Goal: Contribute content: Add original content to the website for others to see

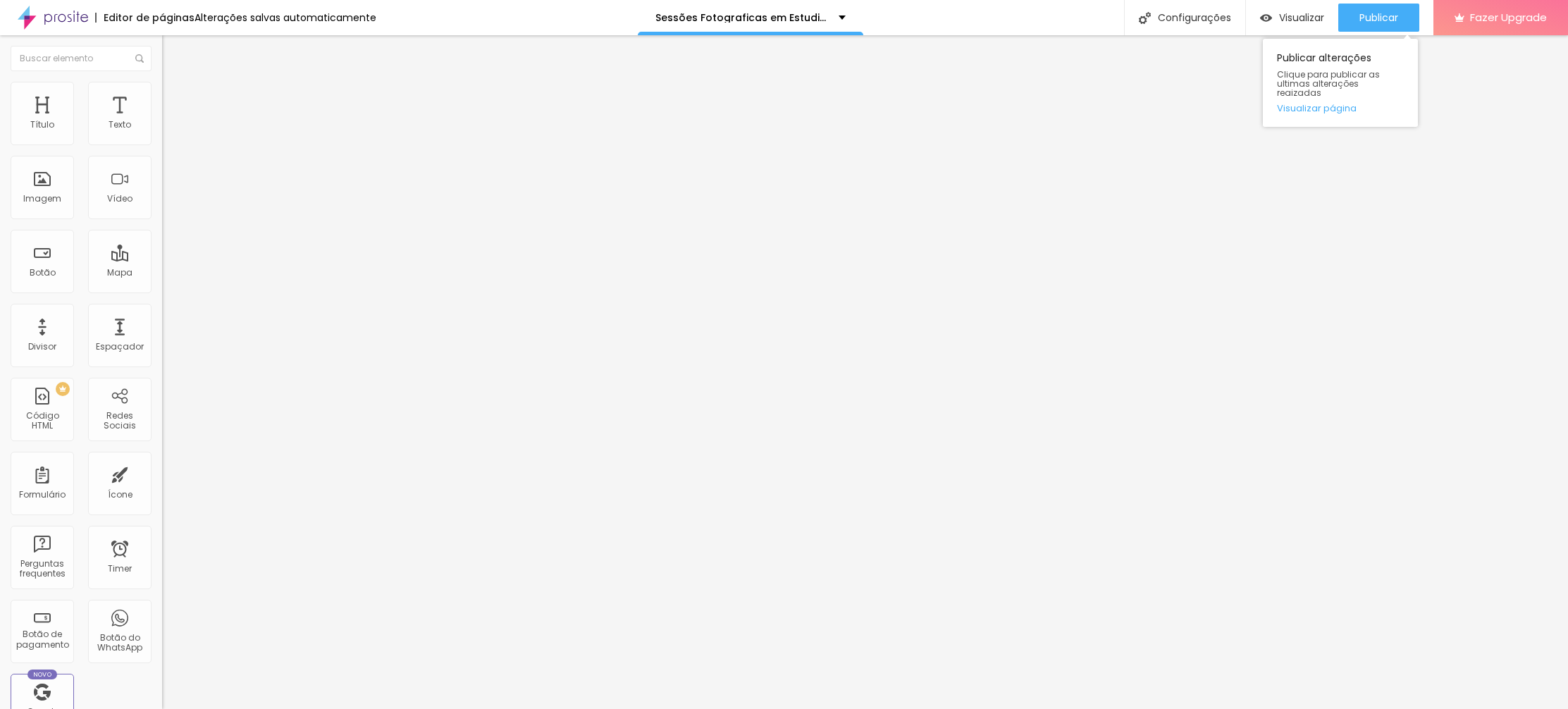
drag, startPoint x: 1365, startPoint y: 13, endPoint x: 1326, endPoint y: 40, distance: 47.4
click at [1364, 13] on span "Publicar" at bounding box center [1379, 17] width 39 height 11
click at [162, 122] on span "Adicionar imagem" at bounding box center [207, 116] width 91 height 12
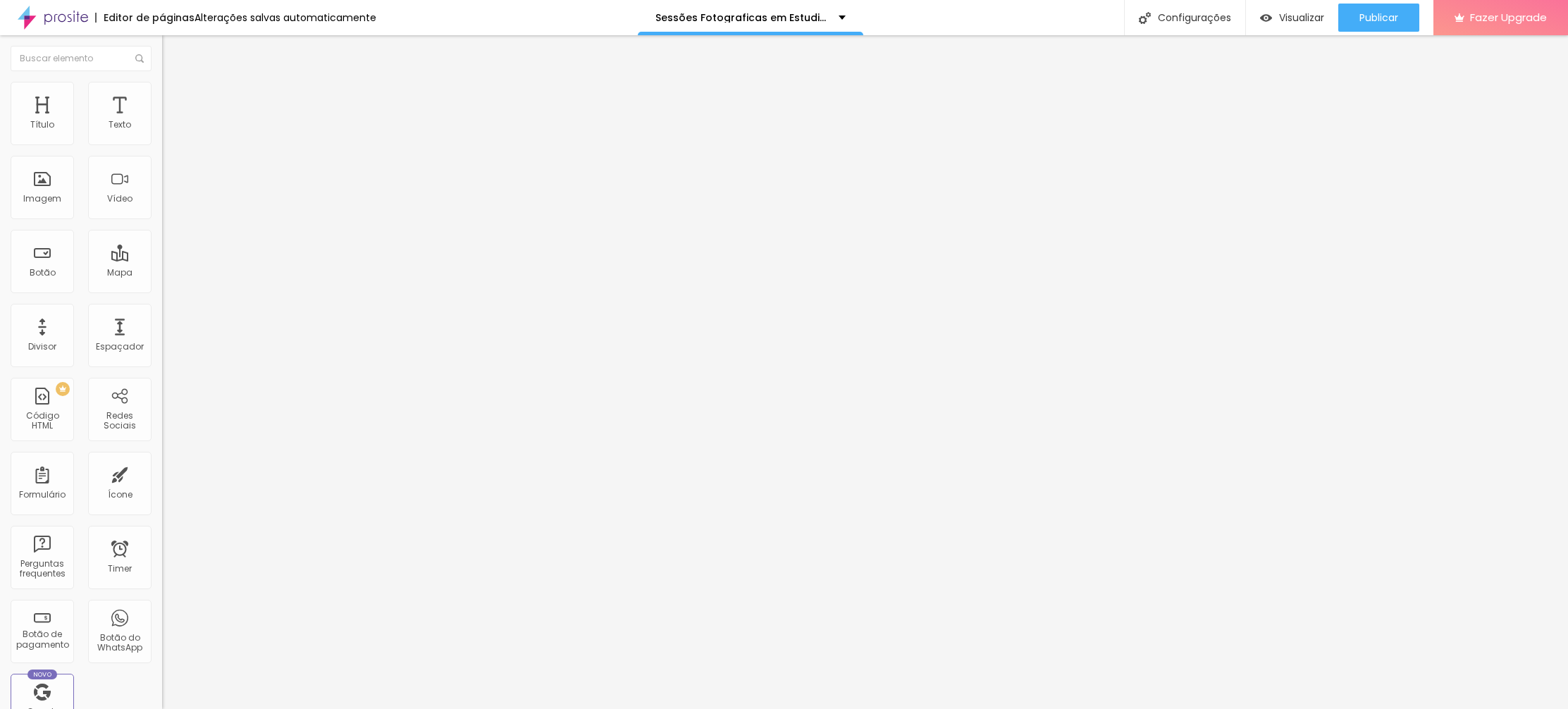
scroll to position [351, 0]
click at [162, 122] on span "Adicionar imagem" at bounding box center [207, 116] width 91 height 12
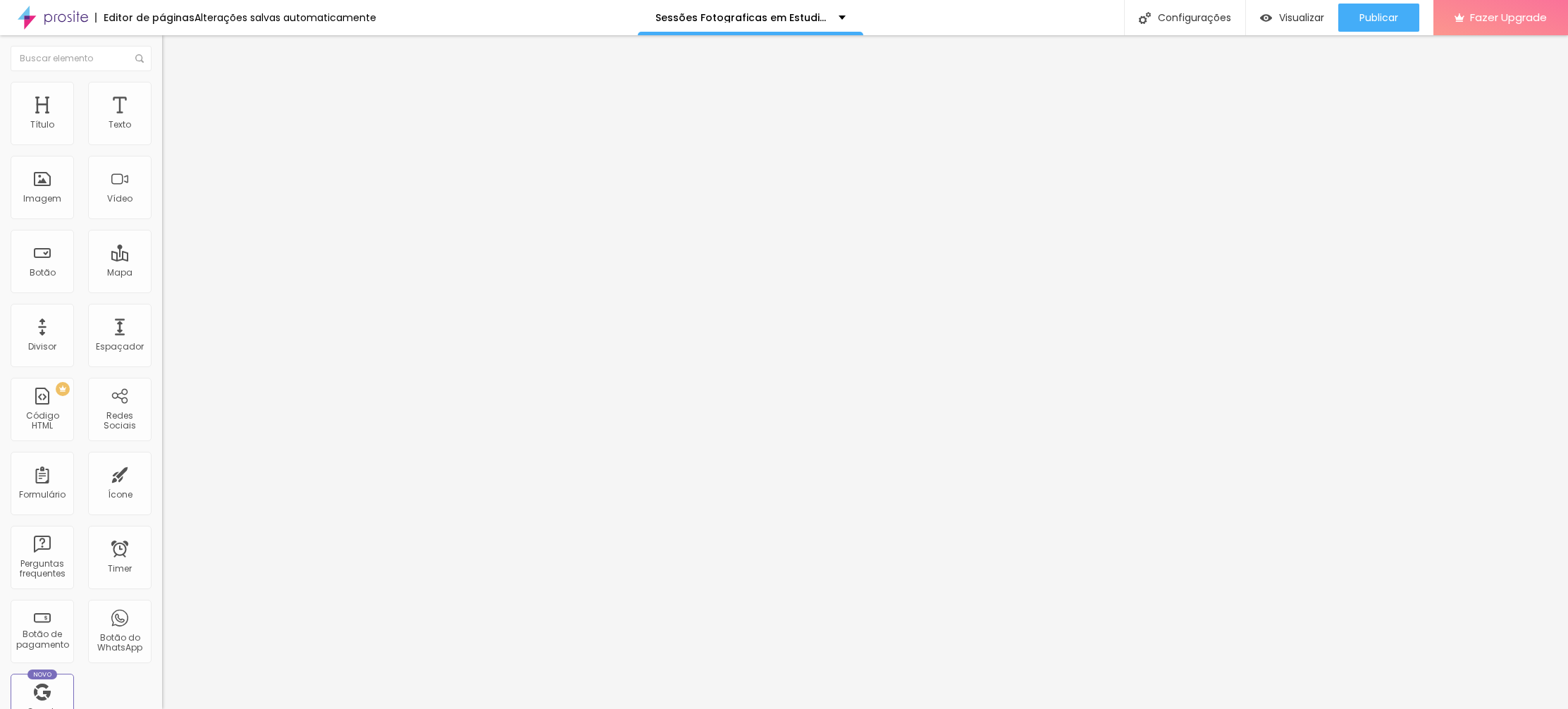
click at [1387, 14] on span "Publicar" at bounding box center [1379, 17] width 39 height 11
drag, startPoint x: 110, startPoint y: 289, endPoint x: -10, endPoint y: 286, distance: 120.0
click at [0, 286] on html "Editor de páginas Alterações salvas automaticamente Sessões Fotograficas em Est…" at bounding box center [784, 354] width 1568 height 709
paste input "josesantos.alboompro.com/gallery.php?id=141883"
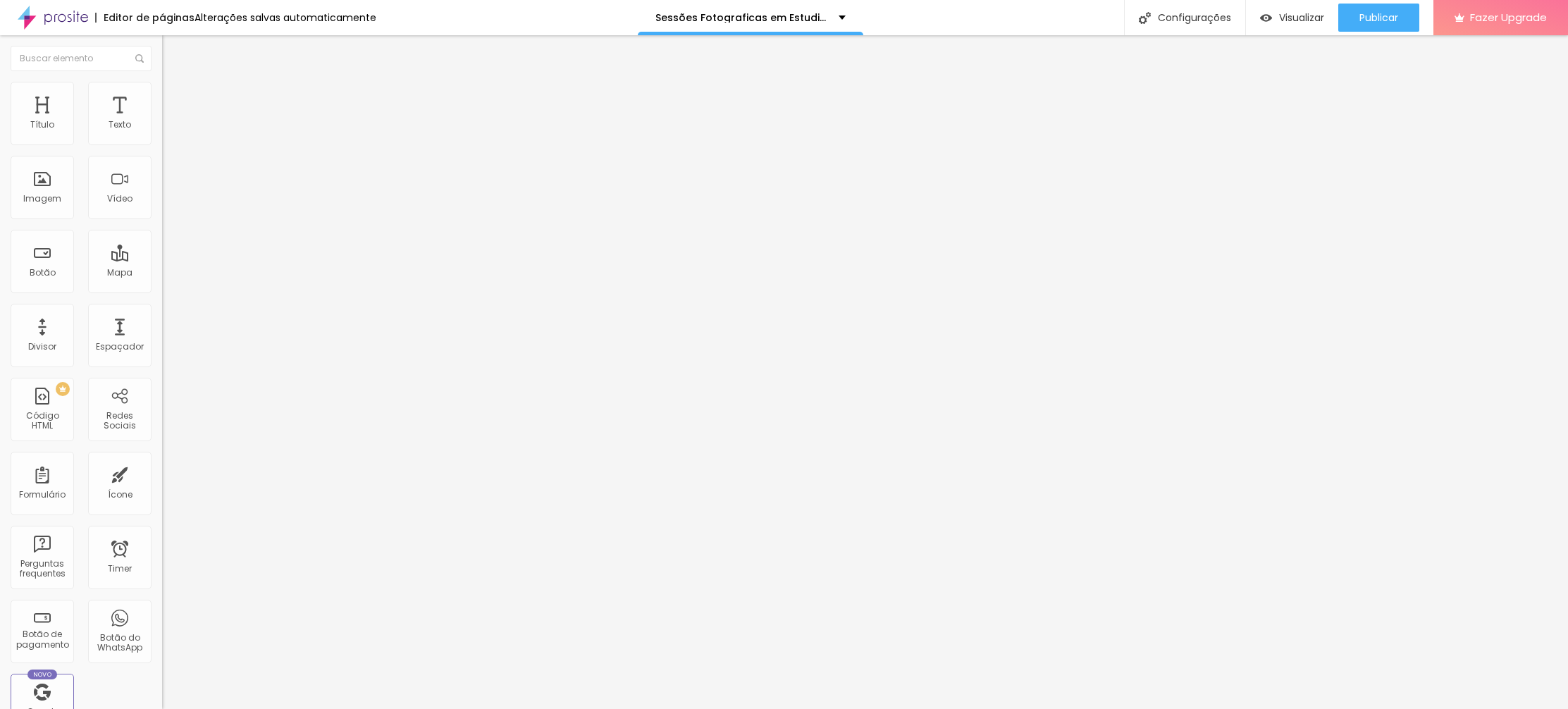
scroll to position [0, 118]
type input "https://josesantos.alboompro.com/gallery.php?id=141883"
click at [1370, 13] on span "Publicar" at bounding box center [1379, 17] width 39 height 11
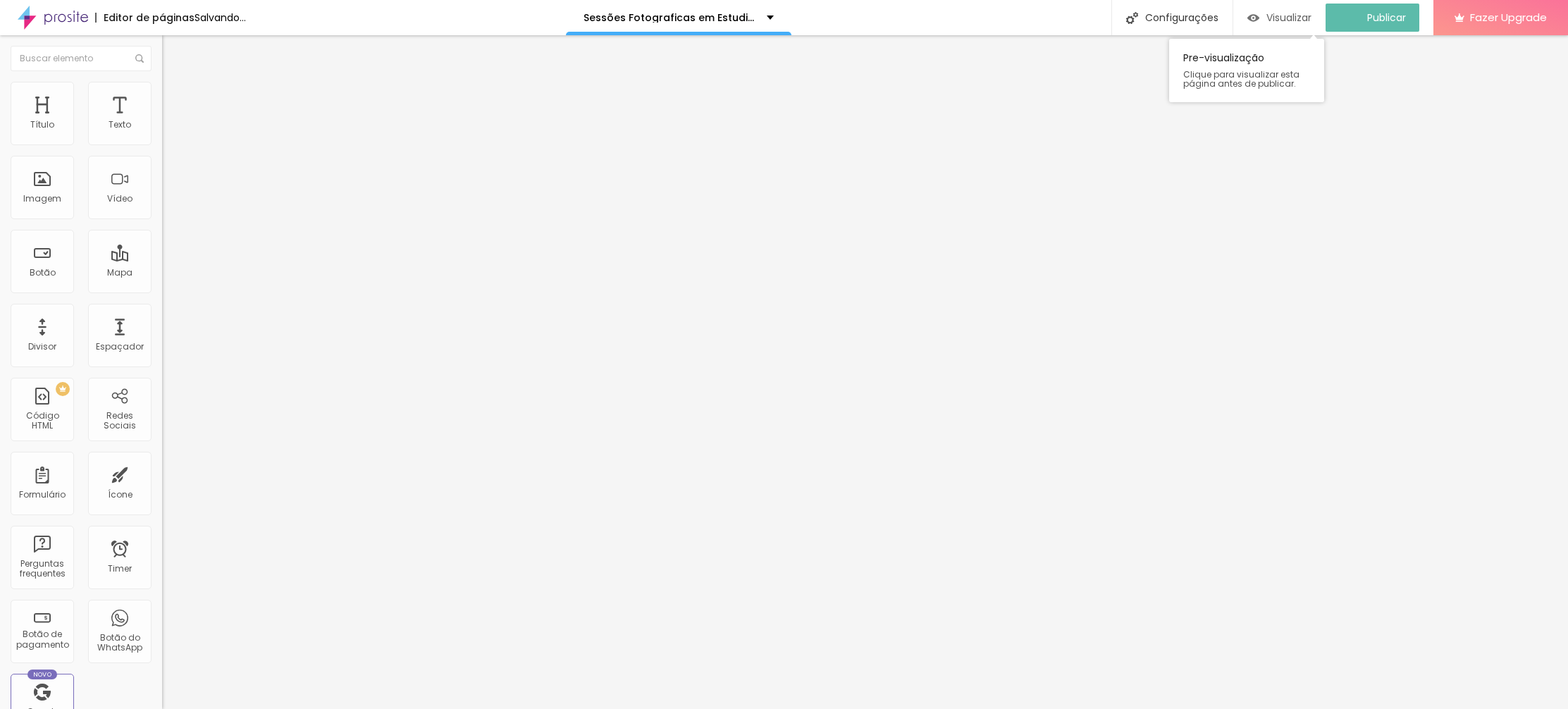
click at [1298, 12] on span "Visualizar" at bounding box center [1289, 17] width 45 height 11
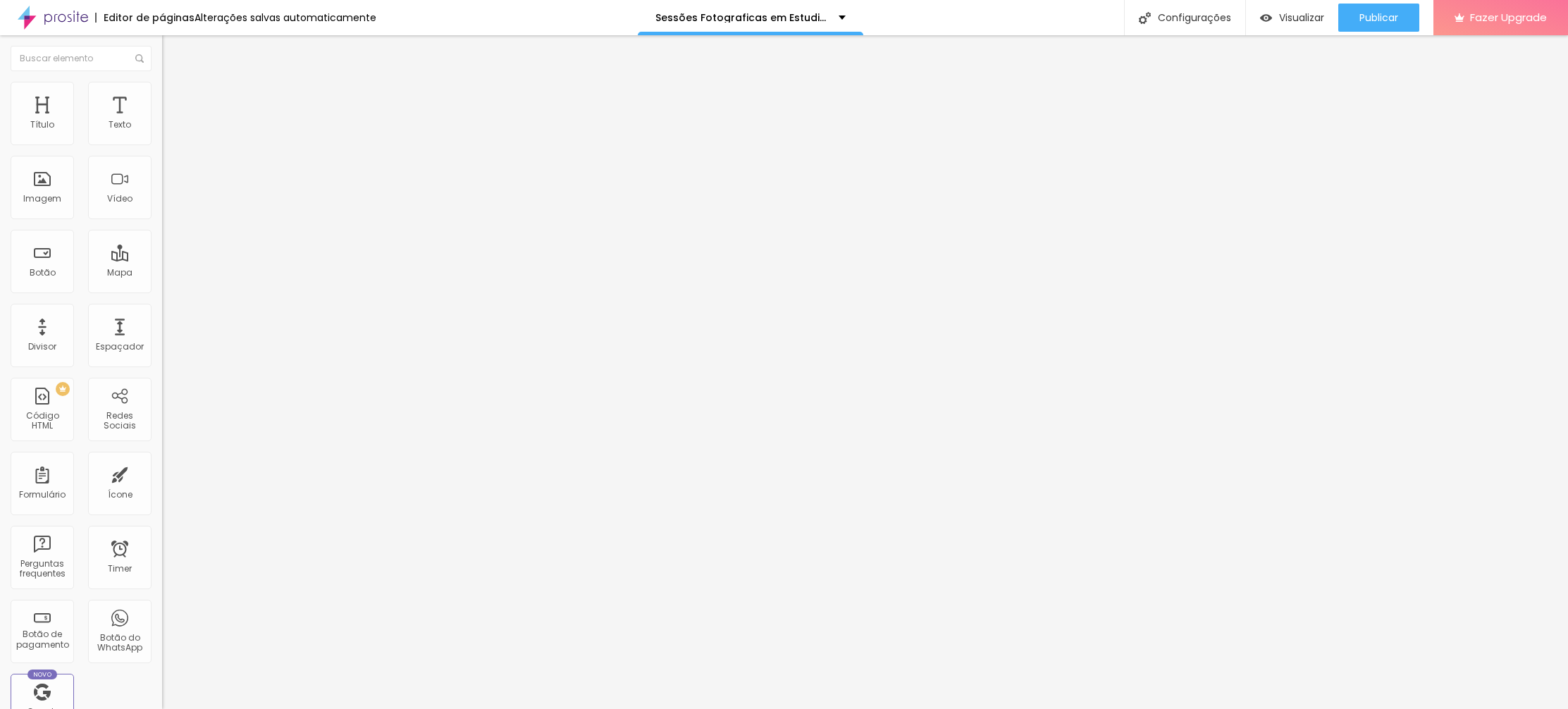
drag, startPoint x: 85, startPoint y: 151, endPoint x: -4, endPoint y: 148, distance: 89.1
click at [0, 148] on html "Editor de páginas Alterações salvas automaticamente Sessões Fotograficas em Est…" at bounding box center [784, 354] width 1568 height 709
drag, startPoint x: 62, startPoint y: 151, endPoint x: 110, endPoint y: 166, distance: 50.3
click at [162, 133] on input "Click me" at bounding box center [246, 125] width 169 height 14
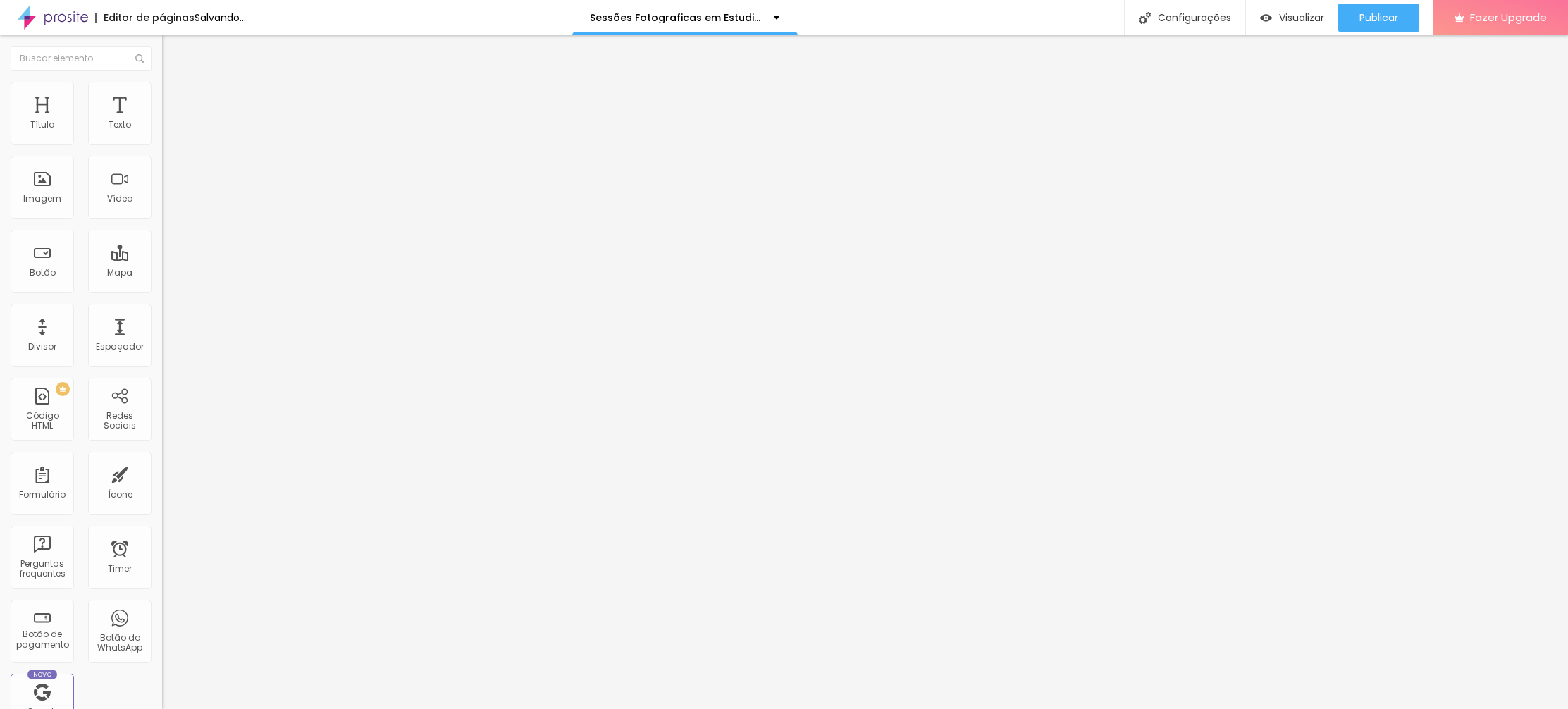
type input "Galeria de Imagens"
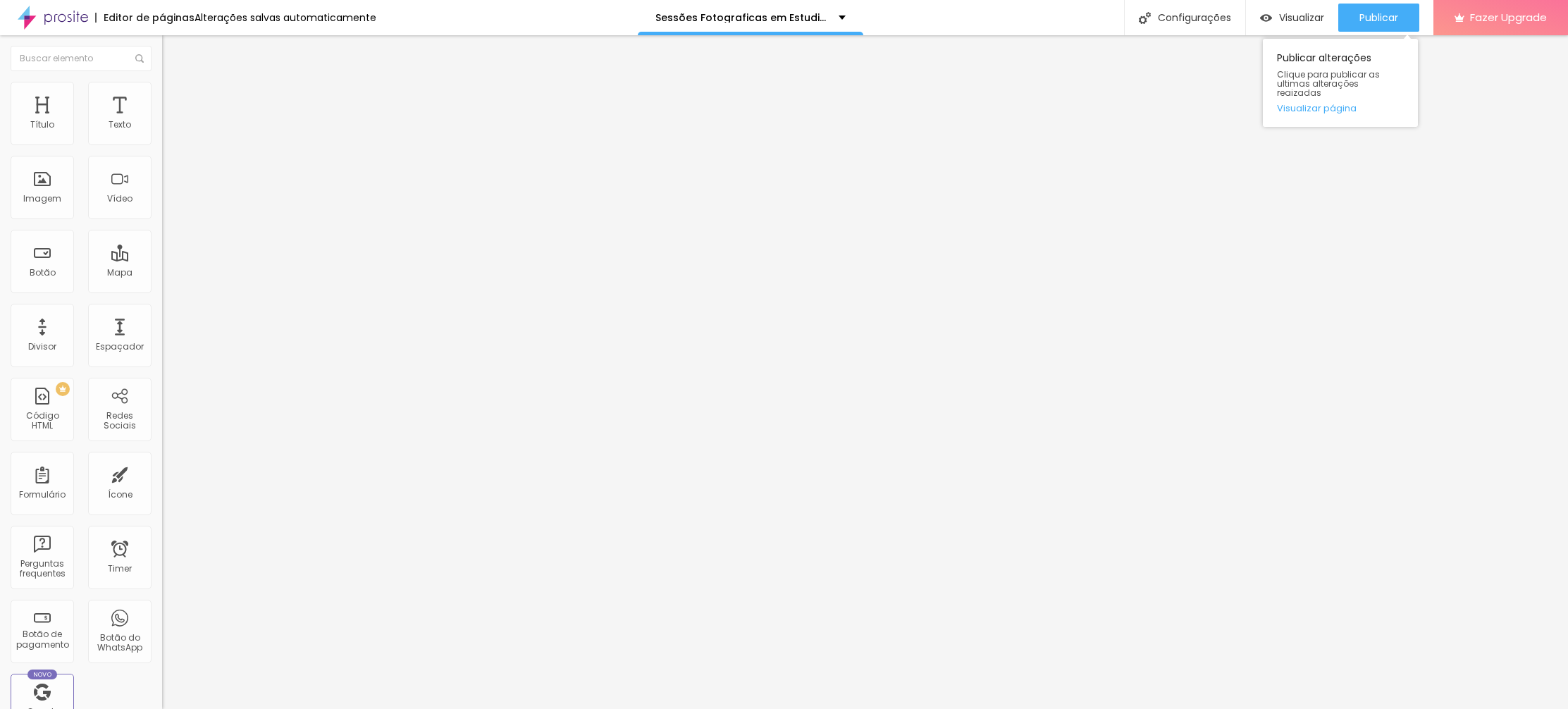
scroll to position [0, 0]
click at [1358, 4] on div "Publicar Publicar alterações Clique para publicar as ultimas alterações reaizad…" at bounding box center [1379, 17] width 81 height 35
click at [1360, 12] on span "Publicar" at bounding box center [1379, 17] width 39 height 11
click at [1289, 22] on span "Visualizar" at bounding box center [1289, 17] width 45 height 11
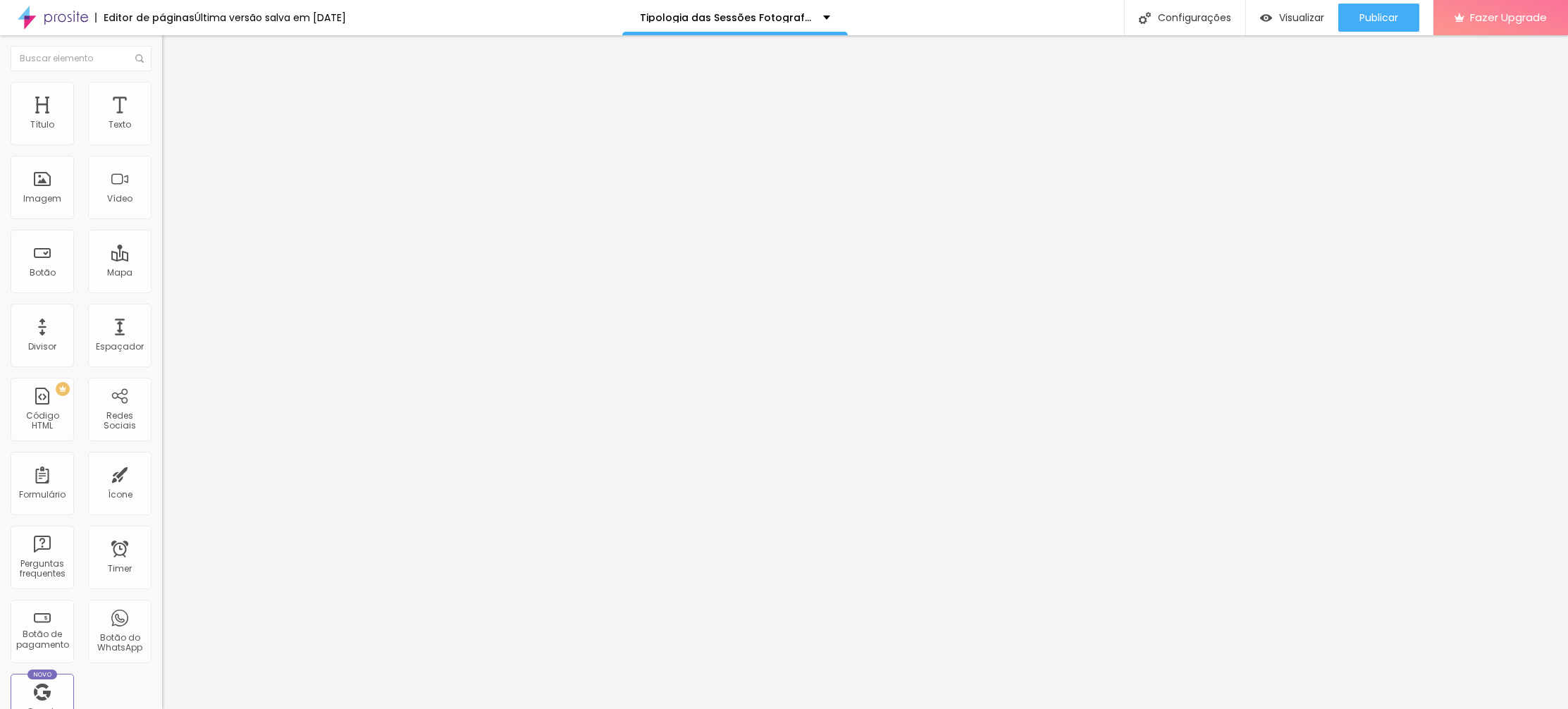
paste input "99e0b4a9e495000181c672"
type input "[URL][DOMAIN_NAME]"
drag, startPoint x: 1362, startPoint y: 8, endPoint x: 1352, endPoint y: 19, distance: 14.9
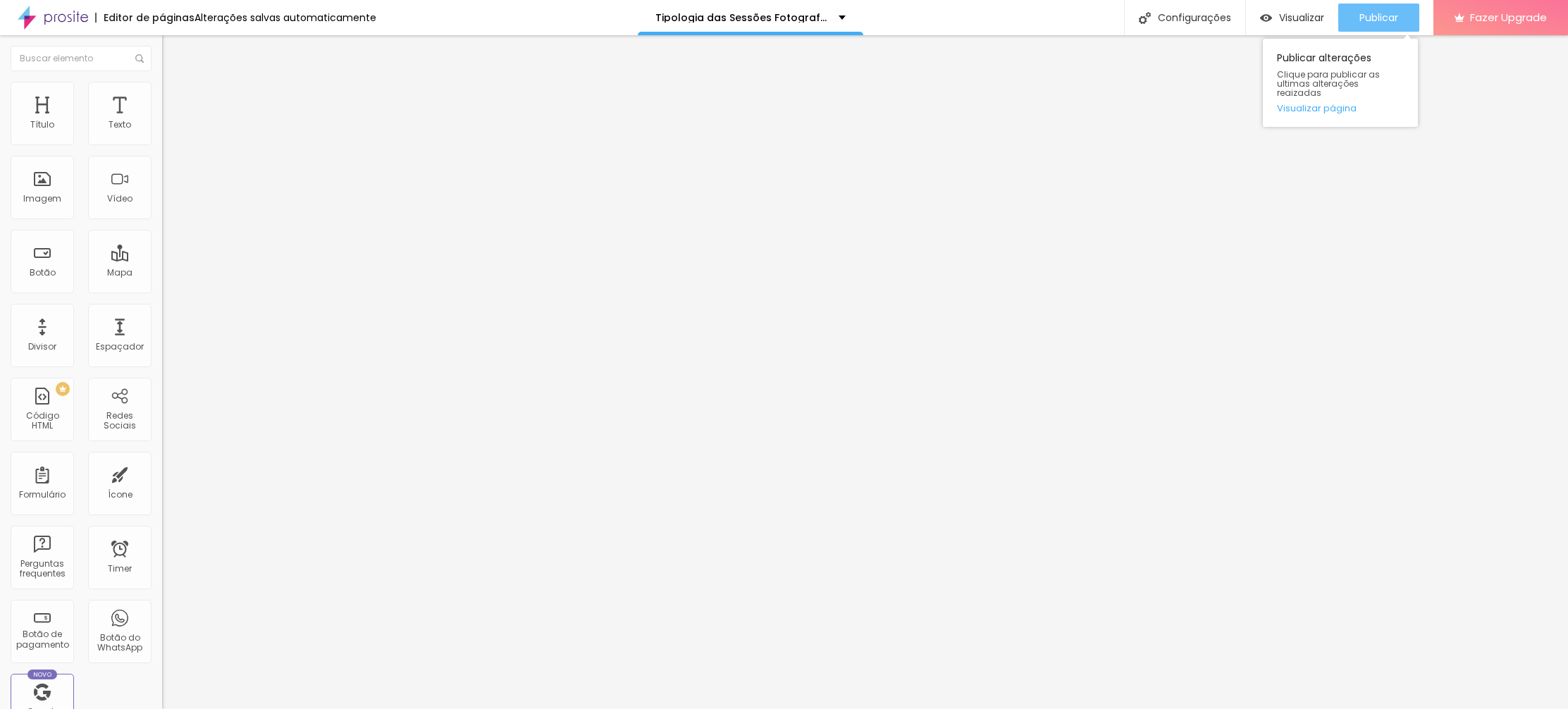
click at [1362, 8] on div "Publicar" at bounding box center [1379, 18] width 39 height 28
click at [1293, 15] on span "Visualizar" at bounding box center [1289, 17] width 45 height 11
